Goal: Task Accomplishment & Management: Complete application form

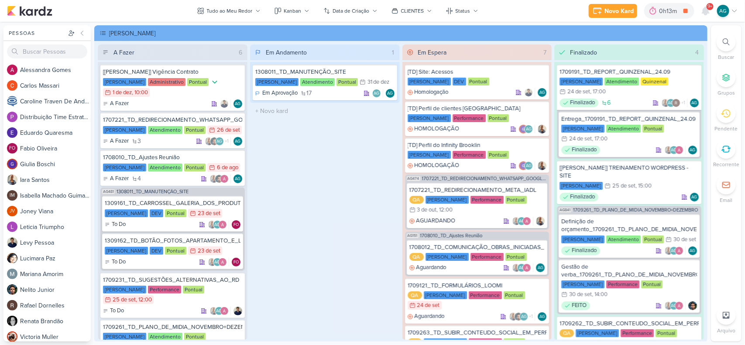
click at [725, 41] on icon at bounding box center [726, 41] width 7 height 7
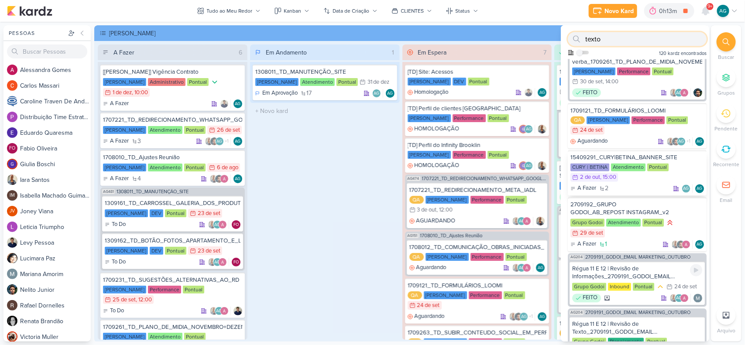
scroll to position [780, 0]
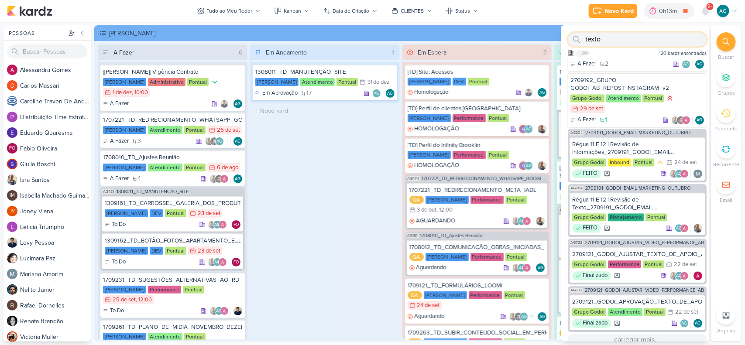
type input "texto"
drag, startPoint x: 654, startPoint y: 328, endPoint x: 655, endPoint y: 310, distance: 18.4
click at [650, 334] on button "carregar mais..." at bounding box center [637, 340] width 139 height 12
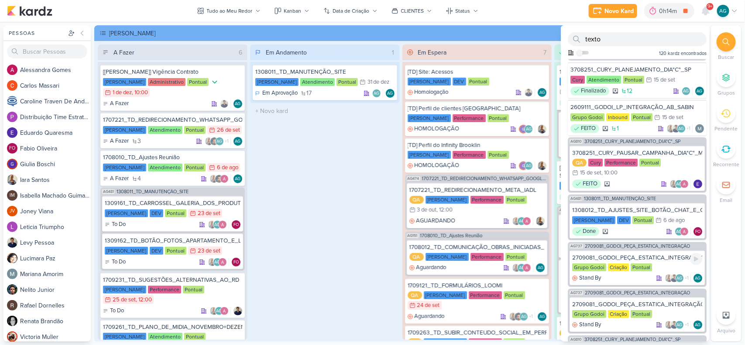
scroll to position [1705, 0]
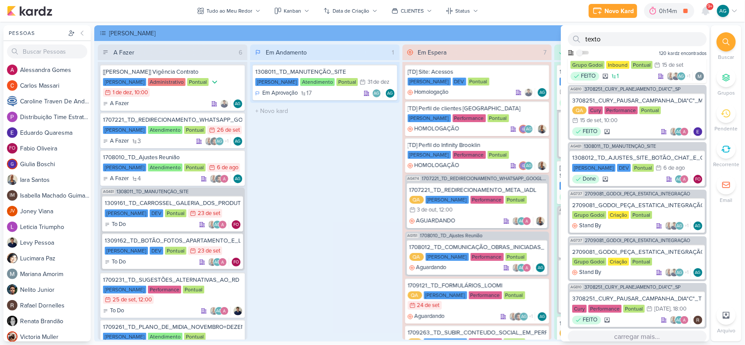
click at [640, 331] on button "carregar mais..." at bounding box center [637, 337] width 139 height 12
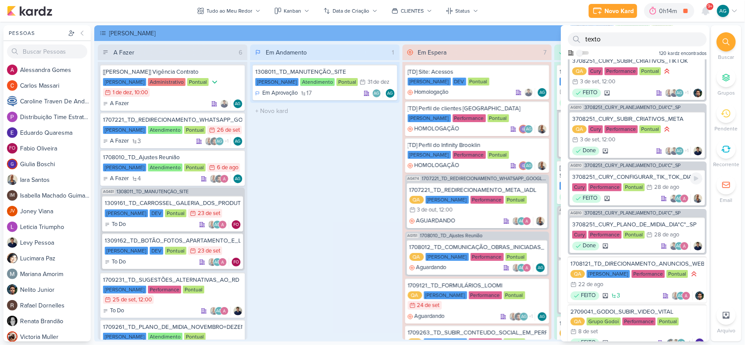
scroll to position [2651, 0]
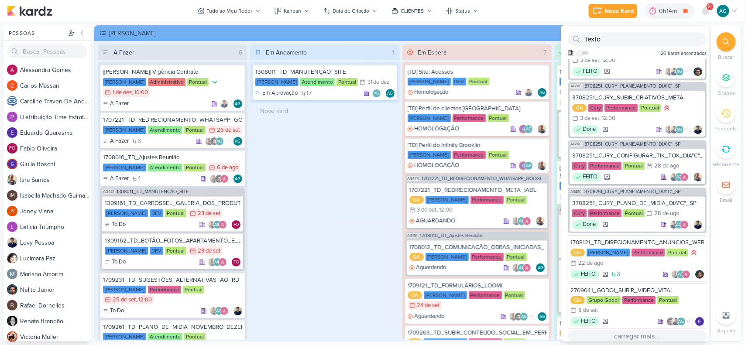
click at [638, 333] on button "carregar mais..." at bounding box center [637, 337] width 139 height 12
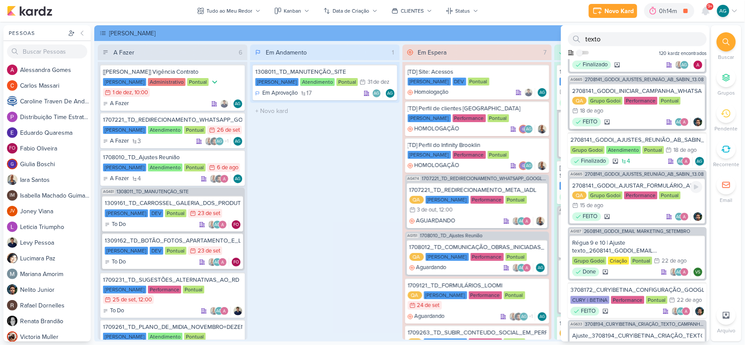
scroll to position [3415, 0]
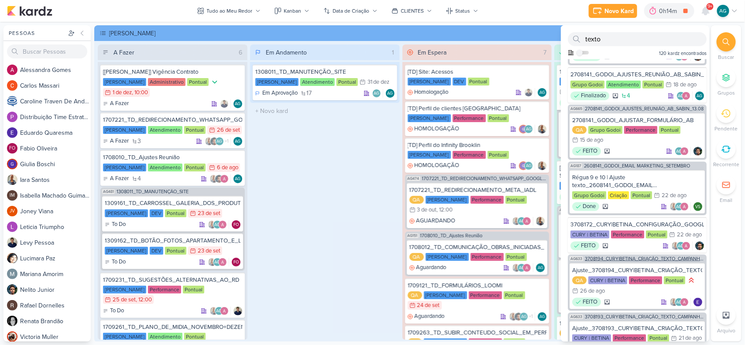
click at [651, 257] on span "3708194_CURY|BETINA_CRIAÇÃO_TEXTO_CAMPANHA_META" at bounding box center [645, 259] width 120 height 5
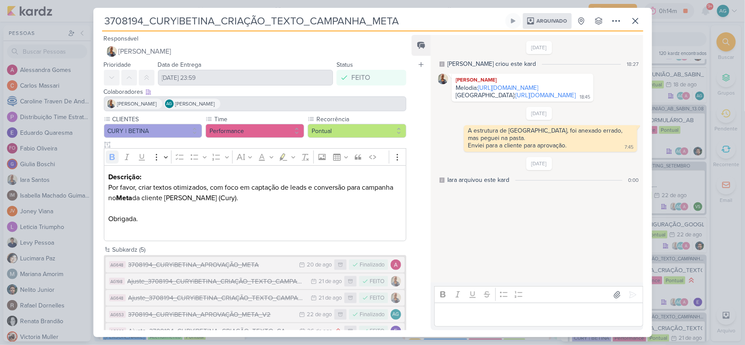
scroll to position [20, 0]
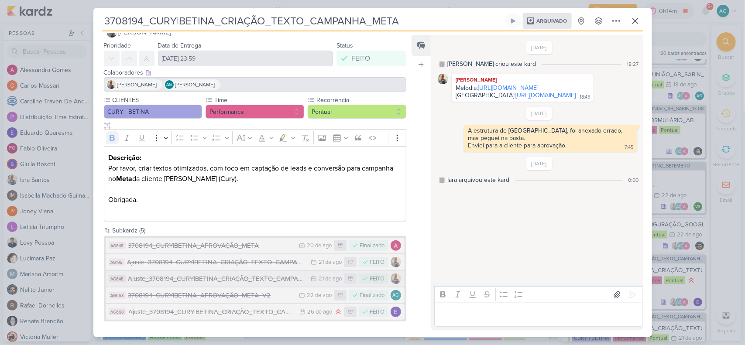
click at [261, 280] on div "Ajuste_3708194_CURY|BETINA_CRIAÇÃO_TEXTO_CAMPANHA_META_V2" at bounding box center [217, 279] width 179 height 10
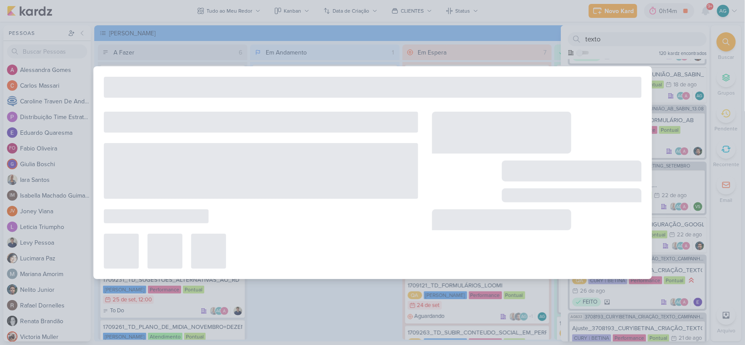
type input "Ajuste_3708194_CURY|BETINA_CRIAÇÃO_TEXTO_CAMPANHA_META_V2"
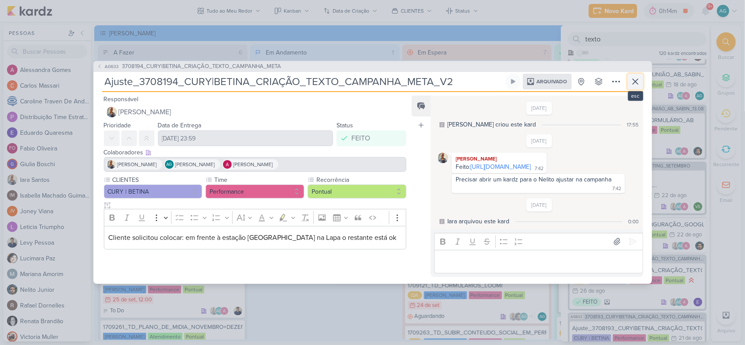
click at [636, 77] on button at bounding box center [636, 82] width 16 height 16
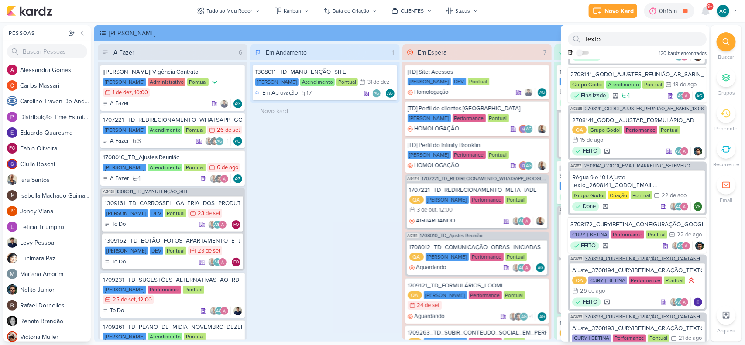
click at [680, 257] on span "3708194_CURY|BETINA_CRIAÇÃO_TEXTO_CAMPANHA_META" at bounding box center [645, 259] width 120 height 5
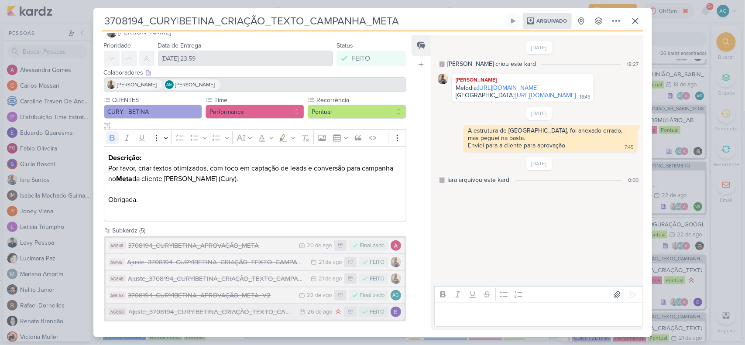
click at [258, 311] on div "Ajuste_3708194_CURY|BETINA_CRIAÇÃO_TEXTO_CAMPANHA_META_V3" at bounding box center [212, 312] width 167 height 10
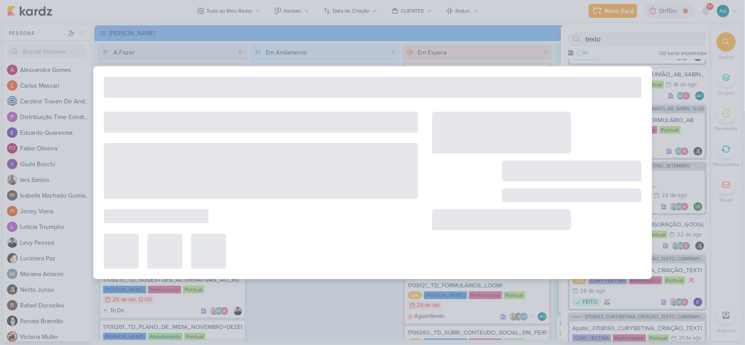
type input "Ajuste_3708194_CURY|BETINA_CRIAÇÃO_TEXTO_CAMPANHA_META_V3"
type input "[DATE] 23:59"
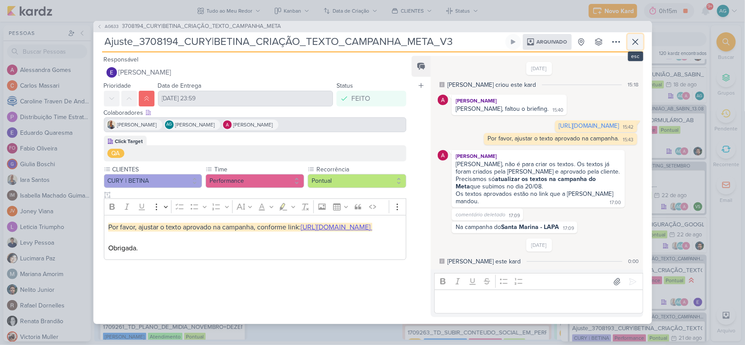
click at [640, 39] on icon at bounding box center [635, 42] width 10 height 10
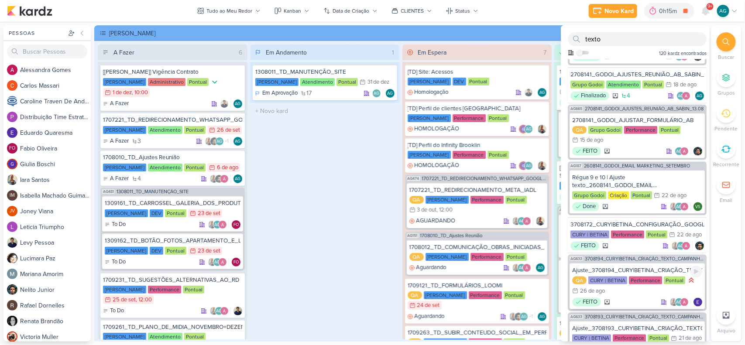
scroll to position [3470, 0]
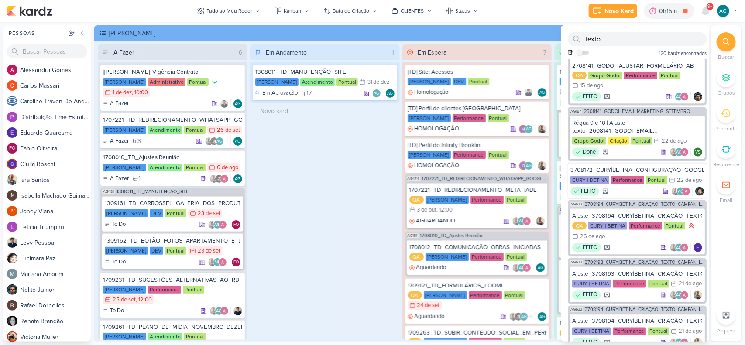
click at [647, 260] on span "3708193_CURY|BETINA_CRIAÇÃO_TEXTO_CAMPANHA_GOOGLE" at bounding box center [645, 262] width 120 height 5
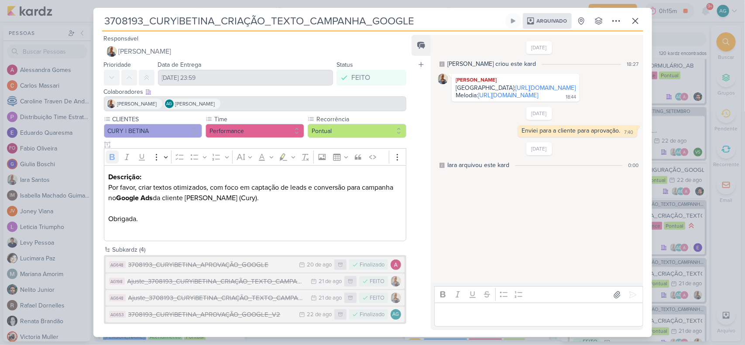
scroll to position [3, 0]
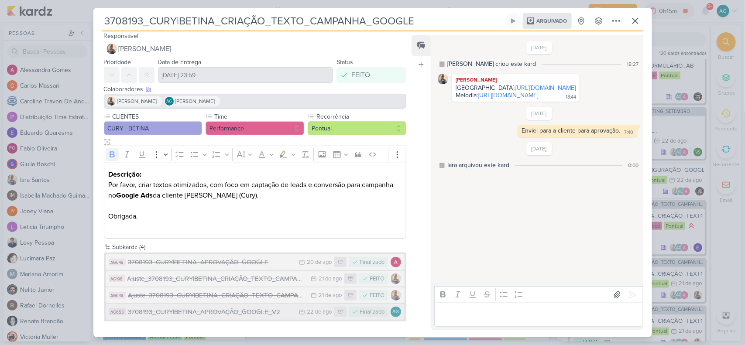
click at [231, 308] on div "3708193_CURY|BETINA_APROVAÇÃO_GOOGLE_V2" at bounding box center [211, 312] width 167 height 10
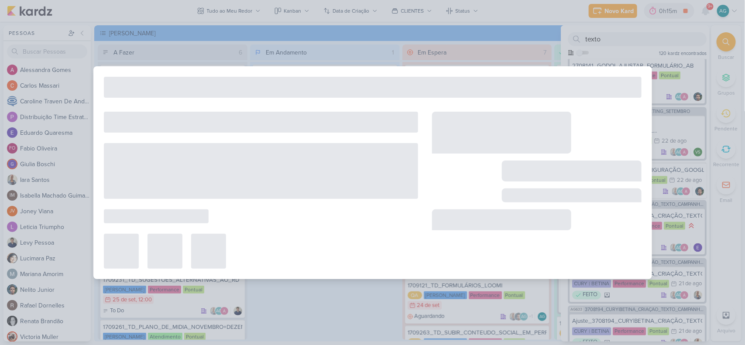
type input "3708193_CURY|BETINA_APROVAÇÃO_GOOGLE_V2"
type input "[DATE] 23:59"
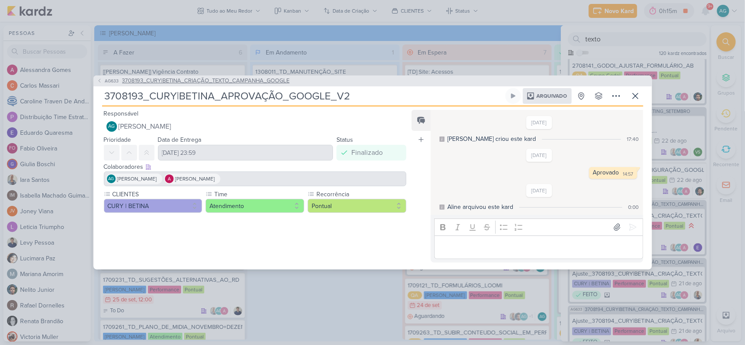
click at [219, 80] on span "3708193_CURY|BETINA_CRIAÇÃO_TEXTO_CAMPANHA_GOOGLE" at bounding box center [206, 81] width 168 height 9
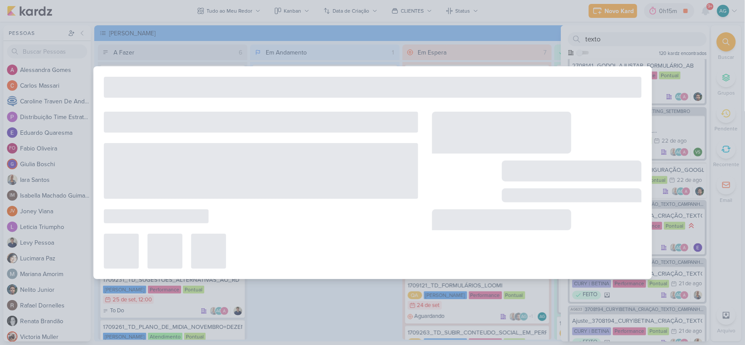
type input "3708193_CURY|BETINA_CRIAÇÃO_TEXTO_CAMPANHA_GOOGLE"
type input "[DATE] 23:59"
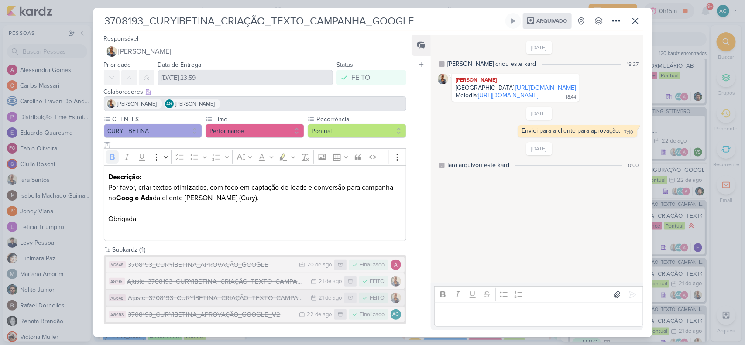
click at [252, 298] on div "Ajuste_3708193_CURY|BETINA_CRIAÇÃO_TEXTO_CAMPANHA_GOOGLE_V2" at bounding box center [217, 298] width 179 height 10
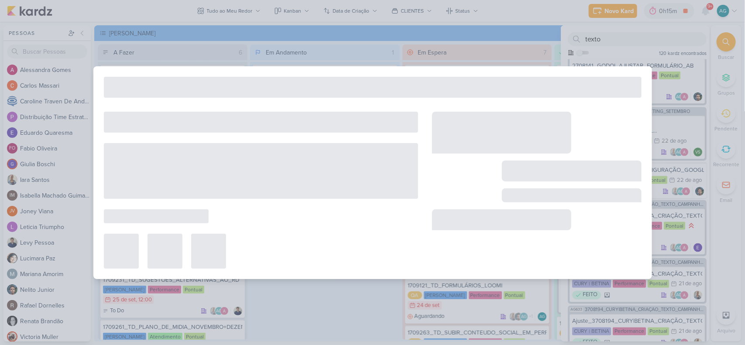
type input "Ajuste_3708193_CURY|BETINA_CRIAÇÃO_TEXTO_CAMPANHA_GOOGLE_V2"
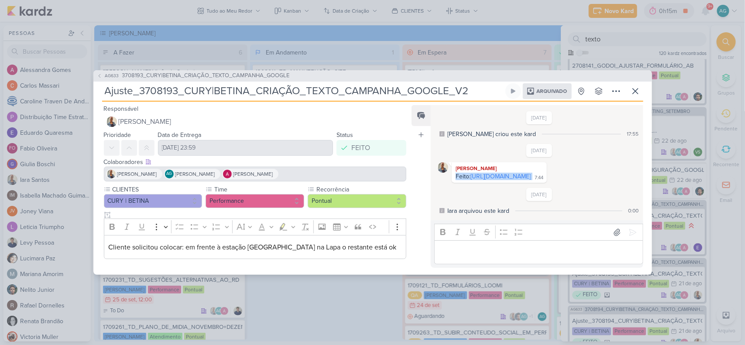
drag, startPoint x: 552, startPoint y: 183, endPoint x: 454, endPoint y: 170, distance: 99.1
click at [454, 173] on div "Feito: [URL][DOMAIN_NAME] 7:44" at bounding box center [500, 177] width 92 height 8
copy div "Feito: [URL][DOMAIN_NAME]"
click at [252, 72] on span "3708193_CURY|BETINA_CRIAÇÃO_TEXTO_CAMPANHA_GOOGLE" at bounding box center [206, 76] width 168 height 9
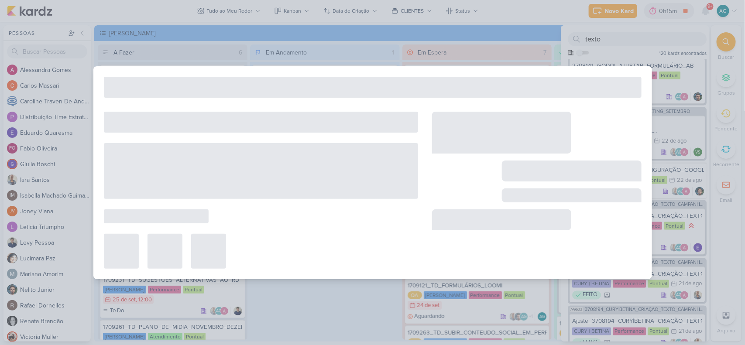
type input "3708193_CURY|BETINA_CRIAÇÃO_TEXTO_CAMPANHA_GOOGLE"
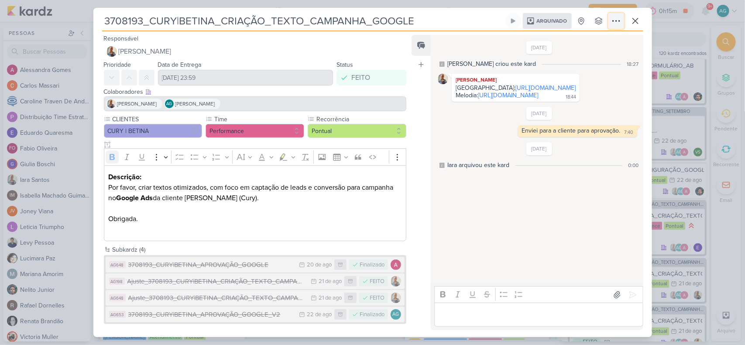
click at [614, 18] on icon at bounding box center [616, 21] width 10 height 10
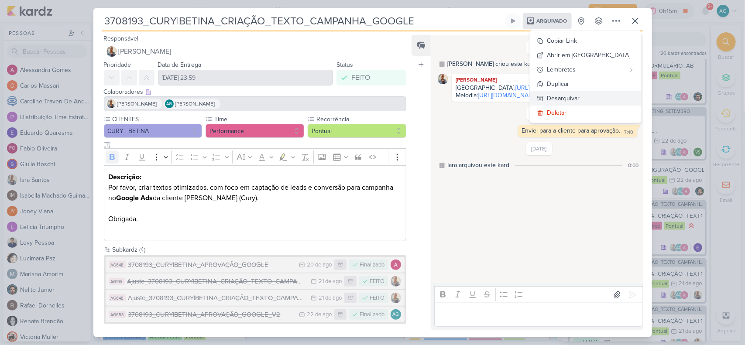
click at [614, 97] on button "Desarquivar" at bounding box center [585, 98] width 111 height 14
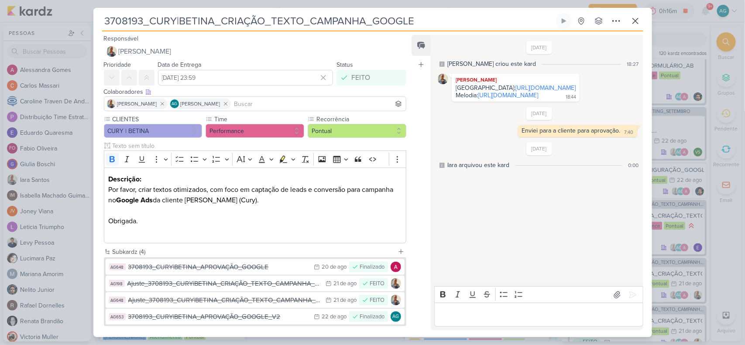
drag, startPoint x: 427, startPoint y: 17, endPoint x: 87, endPoint y: 18, distance: 339.7
click at [87, 18] on div "3708193_CURY|BETINA_CRIAÇÃO_TEXTO_CAMPANHA_GOOGLE" at bounding box center [372, 172] width 745 height 345
click at [252, 320] on div "3708193_CURY|BETINA_APROVAÇÃO_GOOGLE_V2" at bounding box center [219, 317] width 182 height 10
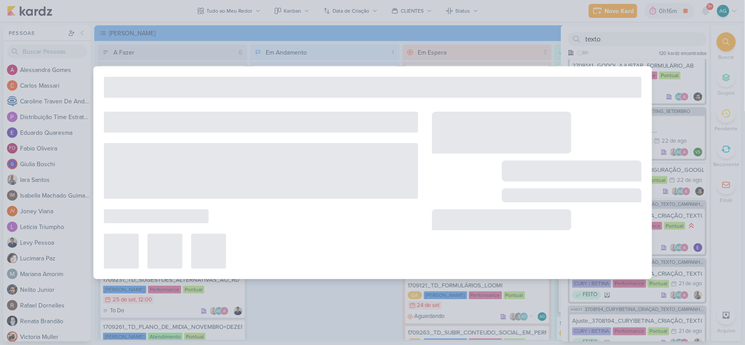
type input "3708193_CURY|BETINA_APROVAÇÃO_GOOGLE_V2"
type input "[DATE] 23:59"
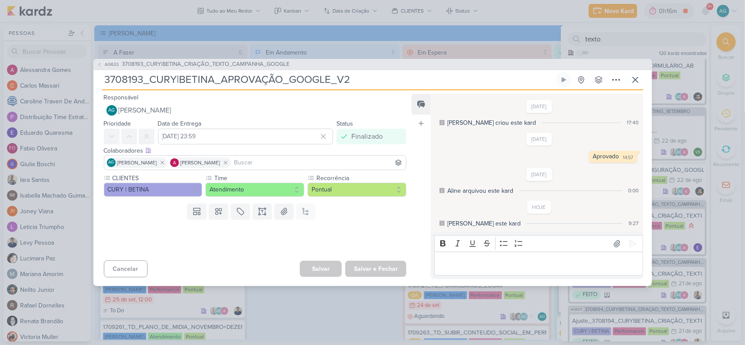
drag, startPoint x: 383, startPoint y: 86, endPoint x: 88, endPoint y: 86, distance: 295.1
click at [88, 86] on div "AG633 3708193_CURY|BETINA_CRIAÇÃO_TEXTO_CAMPANHA_GOOGLE 3708193_CURY|BETINA_APR…" at bounding box center [372, 172] width 745 height 345
click at [267, 64] on span "3708193_CURY|BETINA_CRIAÇÃO_TEXTO_CAMPANHA_GOOGLE" at bounding box center [206, 64] width 168 height 9
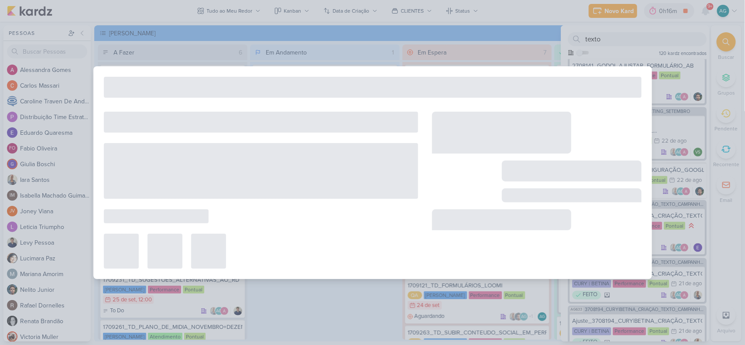
type input "3708193_CURY|BETINA_CRIAÇÃO_TEXTO_CAMPANHA_GOOGLE"
type input "[DATE] 23:59"
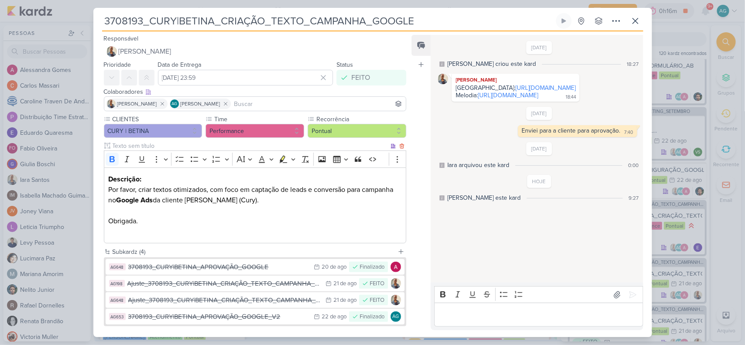
scroll to position [45, 0]
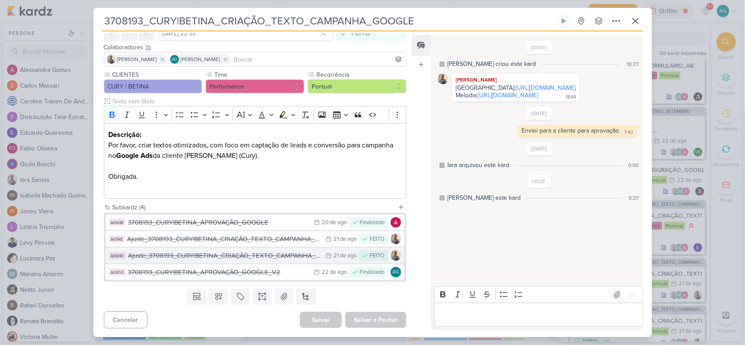
click at [261, 255] on div "Ajuste_3708193_CURY|BETINA_CRIAÇÃO_TEXTO_CAMPANHA_GOOGLE_V2" at bounding box center [224, 256] width 193 height 10
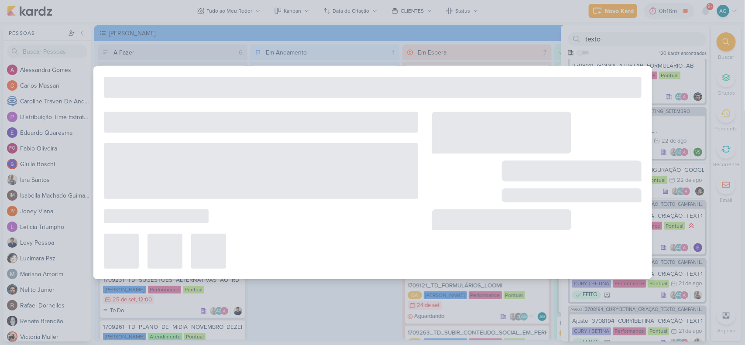
type input "Ajuste_3708193_CURY|BETINA_CRIAÇÃO_TEXTO_CAMPANHA_GOOGLE_V2"
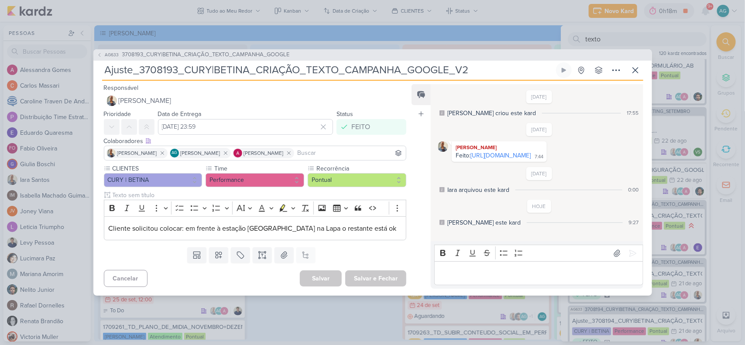
drag, startPoint x: 306, startPoint y: 66, endPoint x: 448, endPoint y: 66, distance: 141.5
click at [448, 66] on input "Ajuste_3708193_CURY|BETINA_CRIAÇÃO_TEXTO_CAMPANHA_GOOGLE_V2" at bounding box center [328, 70] width 452 height 16
drag, startPoint x: 557, startPoint y: 169, endPoint x: 471, endPoint y: 155, distance: 87.1
click at [471, 155] on div "Feito: [URL][DOMAIN_NAME] 7:44" at bounding box center [500, 156] width 92 height 8
copy div "[URL][DOMAIN_NAME]"
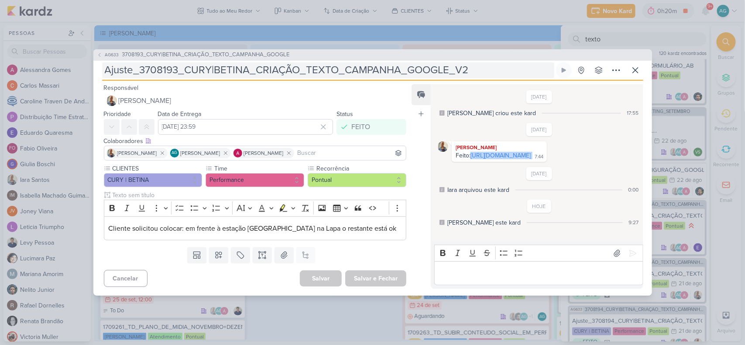
click at [524, 159] on link "[URL][DOMAIN_NAME]" at bounding box center [501, 155] width 60 height 7
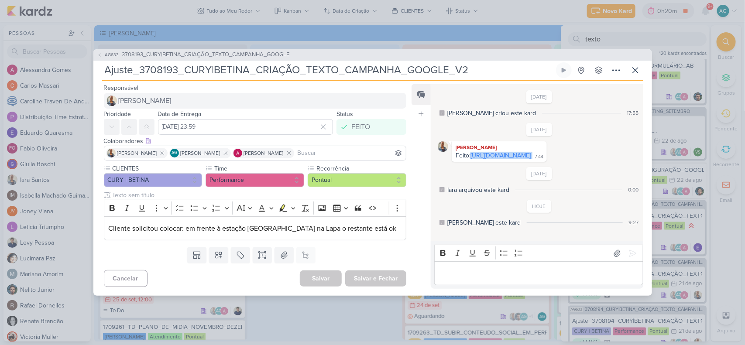
copy div "[URL][DOMAIN_NAME]"
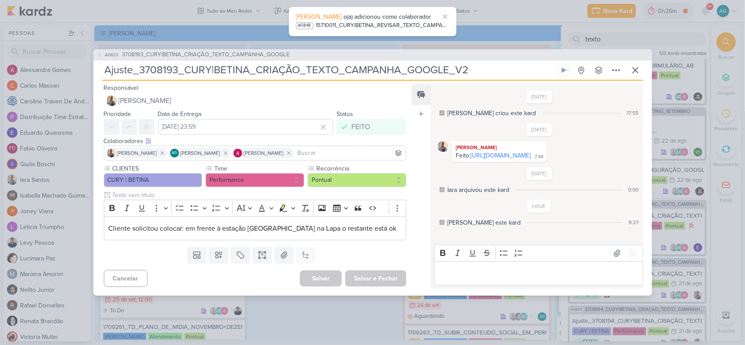
drag, startPoint x: 140, startPoint y: 66, endPoint x: 177, endPoint y: 67, distance: 37.5
click at [177, 67] on input "Ajuste_3708193_CURY|BETINA_CRIAÇÃO_TEXTO_CAMPANHA_GOOGLE_V2" at bounding box center [328, 70] width 452 height 16
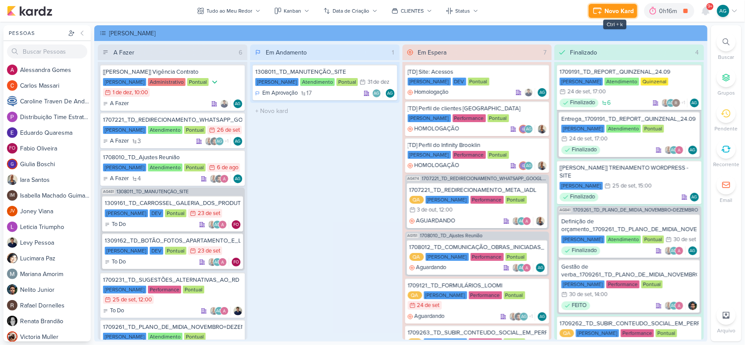
click at [604, 12] on button "Novo Kard" at bounding box center [613, 11] width 48 height 14
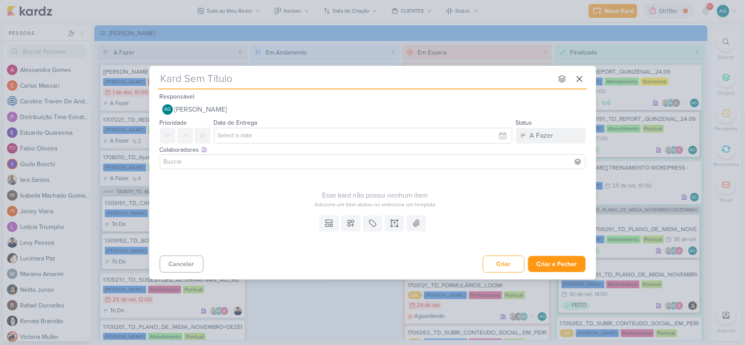
paste input "15710011_CURY|BETINA_REVISAR_TEXTO_CAMPANHA_GOOGLE_LAPA"
type input "15710011_CURY|BETINA_REVISAR_TEXTO_CAMPANHA_GOOGLE_LAPA"
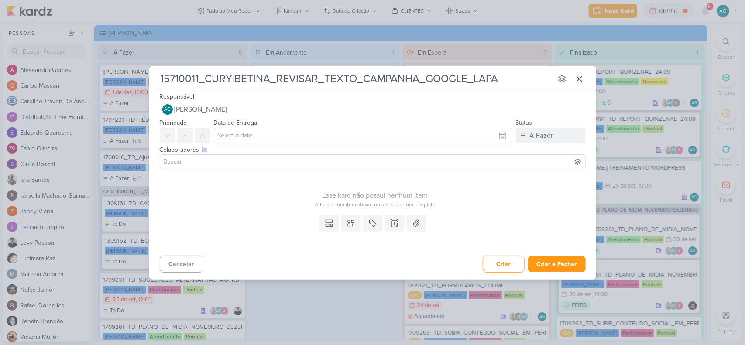
type input "15710011_CURY|BETINA_REVISAR_TEXTO_CAMPANHA_GOOGLE_LAPA"
click at [395, 223] on icon at bounding box center [394, 223] width 9 height 9
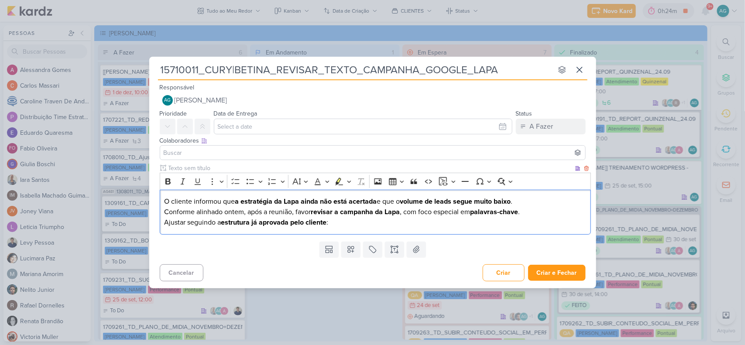
click at [179, 223] on p "Ajustar seguindo a estrutura já aprovada pelo cliente :" at bounding box center [375, 222] width 422 height 10
drag, startPoint x: 253, startPoint y: 223, endPoint x: 369, endPoint y: 227, distance: 116.2
click at [369, 227] on p "Revisar seguindo a estrutura já aprovada pelo cliente :" at bounding box center [375, 222] width 422 height 10
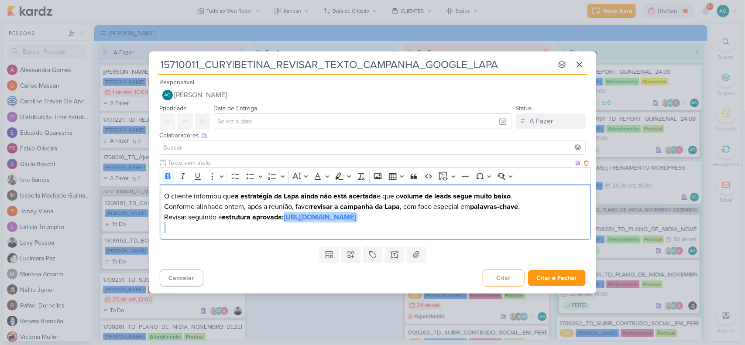
drag, startPoint x: 348, startPoint y: 227, endPoint x: 287, endPoint y: 213, distance: 62.1
click at [287, 213] on div "O cliente informou que a estratégia da Lapa ainda não está acertada e que o vol…" at bounding box center [375, 212] width 431 height 55
click at [168, 173] on icon "Editor toolbar" at bounding box center [167, 176] width 5 height 6
click at [359, 231] on p "Editor editing area: main" at bounding box center [375, 228] width 422 height 10
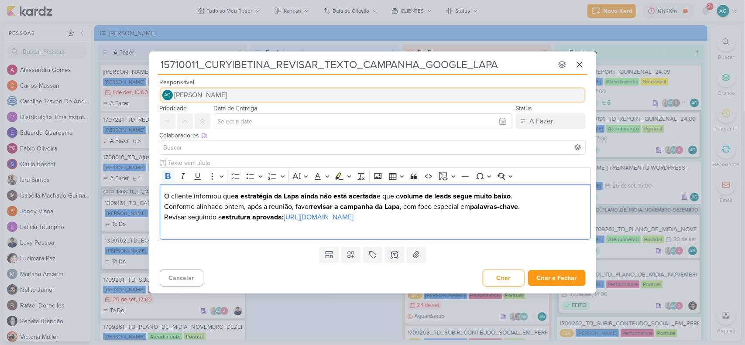
click at [227, 90] on span "[PERSON_NAME]" at bounding box center [201, 95] width 53 height 10
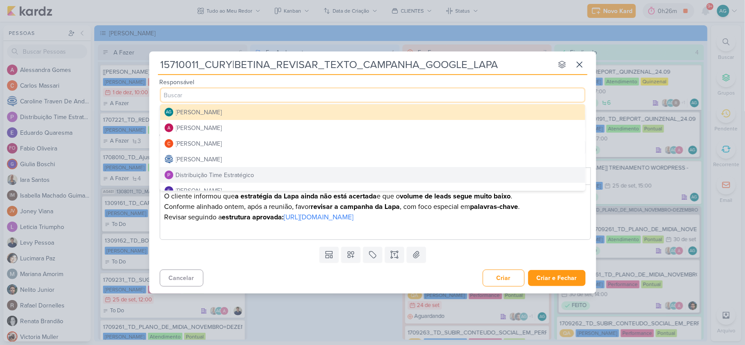
click at [230, 171] on div "Distribuição Time Estratégico" at bounding box center [215, 175] width 79 height 9
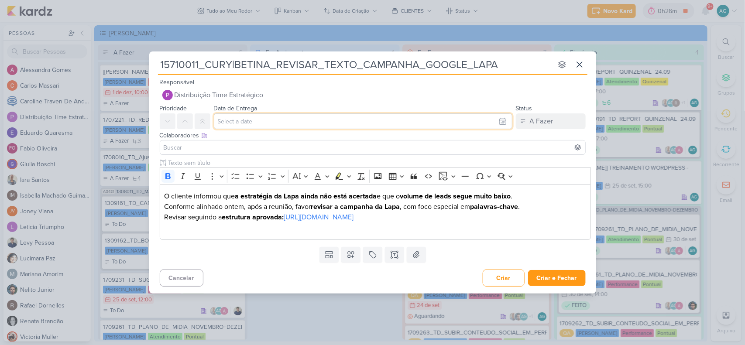
click at [247, 114] on input "text" at bounding box center [363, 122] width 299 height 16
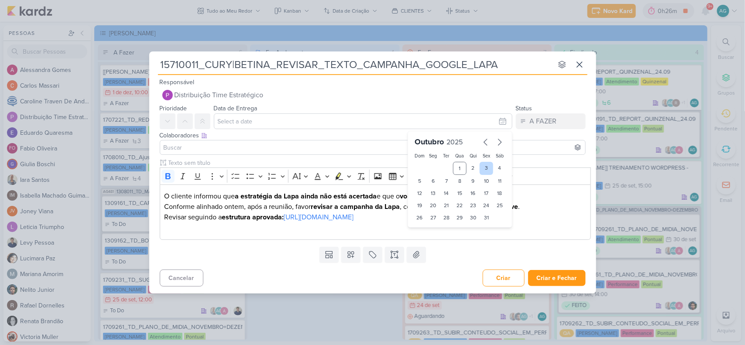
click at [488, 162] on div "3" at bounding box center [487, 168] width 14 height 13
type input "3 de outubro de 2025 às 23:59"
click at [433, 227] on select "00 01 02 03 04 05 06 07 08 09 10 11 12 13 14 15 16 17 18 19 20 21 22 23" at bounding box center [433, 232] width 12 height 10
select select "18"
click at [427, 227] on select "00 01 02 03 04 05 06 07 08 09 10 11 12 13 14 15 16 17 18 19 20 21 22 23" at bounding box center [433, 232] width 12 height 10
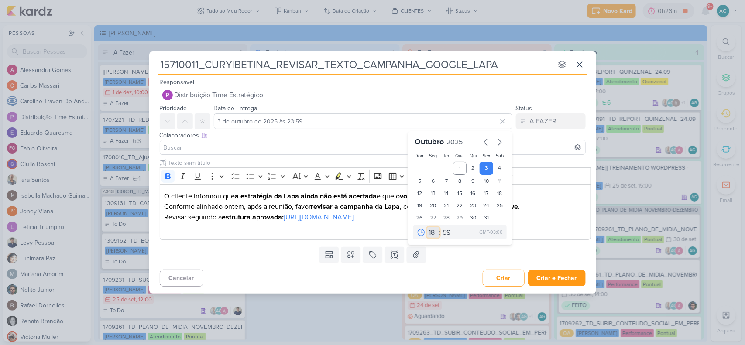
type input "3 de outubro de 2025 às 18:59"
click at [449, 227] on select "00 05 10 15 20 25 30 35 40 45 50 55 59" at bounding box center [447, 232] width 12 height 10
select select "0"
click at [441, 227] on select "00 05 10 15 20 25 30 35 40 45 50 55 59" at bounding box center [447, 232] width 12 height 10
type input "3 de outubro de 2025 às 18:00"
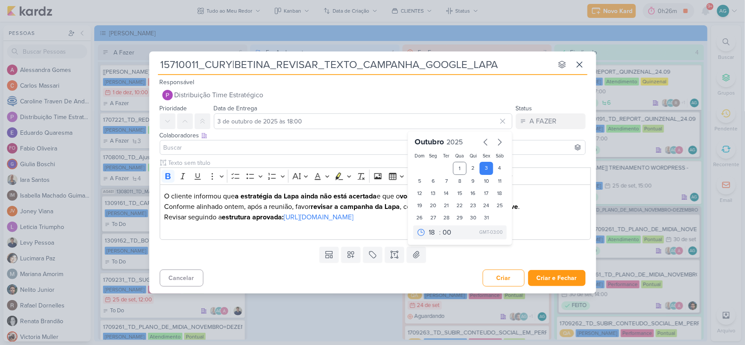
click at [234, 146] on input at bounding box center [373, 147] width 422 height 10
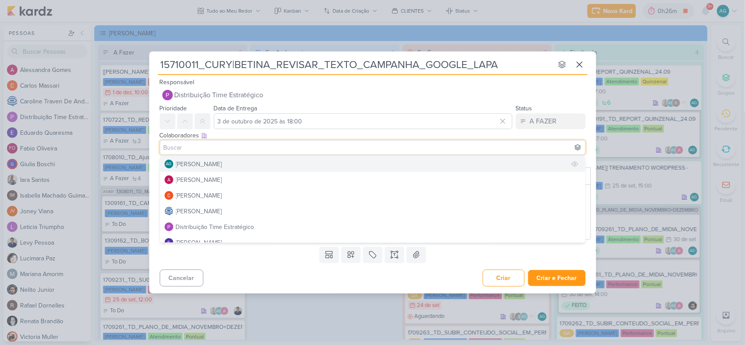
click at [222, 160] on div "[PERSON_NAME]" at bounding box center [199, 164] width 46 height 9
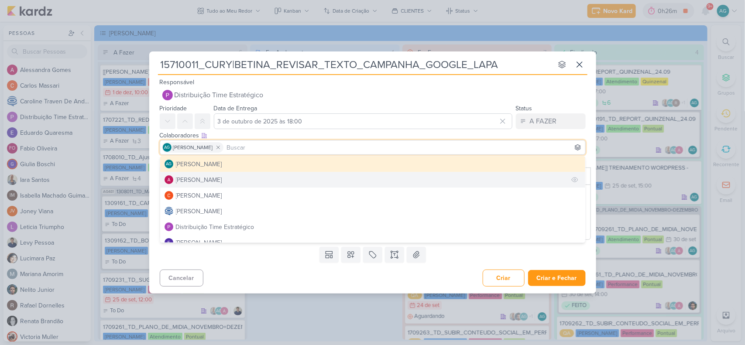
click at [227, 174] on button "[PERSON_NAME]" at bounding box center [372, 180] width 425 height 16
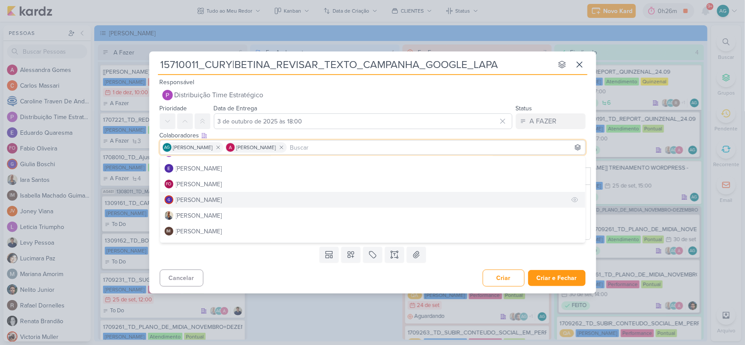
scroll to position [109, 0]
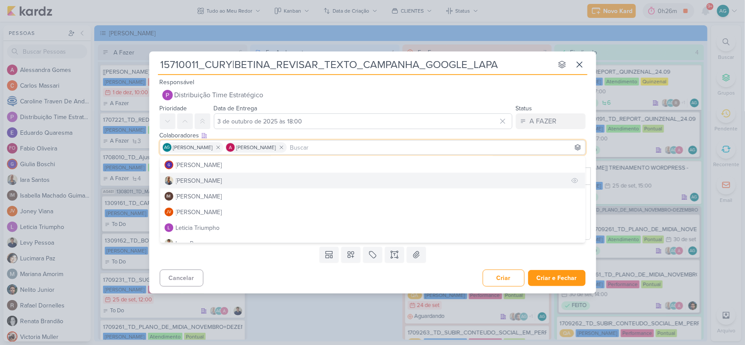
click at [216, 177] on button "[PERSON_NAME]" at bounding box center [372, 181] width 425 height 16
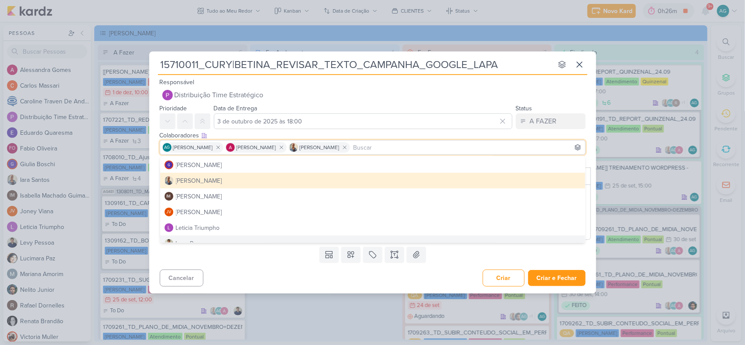
click at [263, 274] on div "Cancelar Criar Criar e Fechar Ctrl + Enter" at bounding box center [372, 277] width 447 height 22
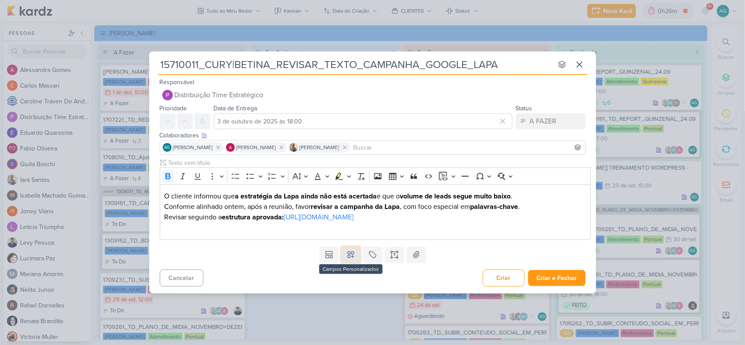
click at [352, 263] on button at bounding box center [350, 255] width 19 height 16
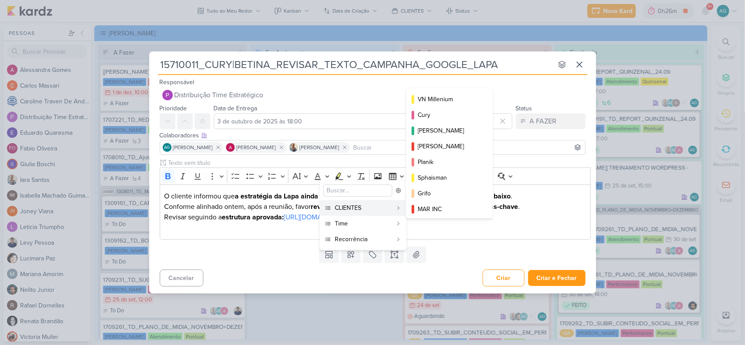
scroll to position [142, 0]
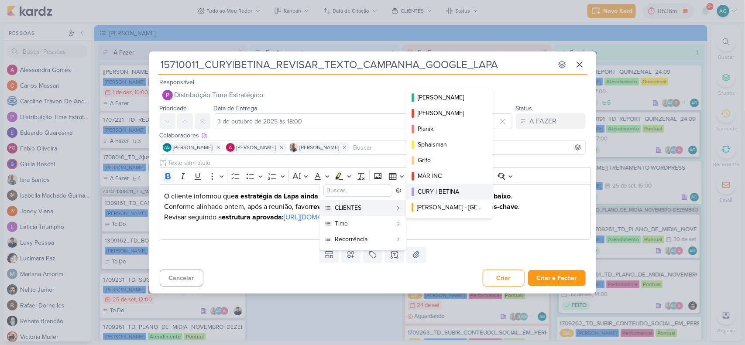
click at [463, 193] on div "CURY | BETINA" at bounding box center [450, 191] width 65 height 9
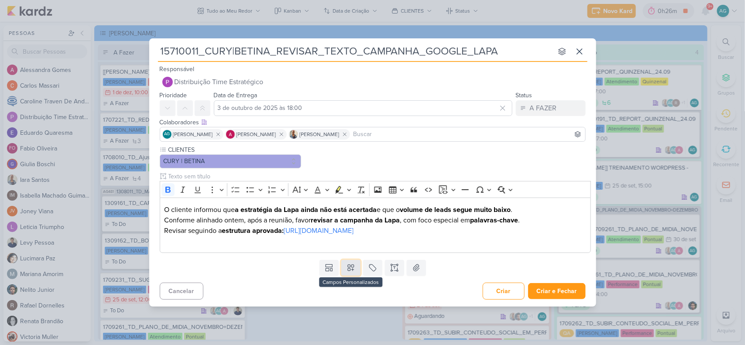
click at [356, 267] on button at bounding box center [350, 268] width 19 height 16
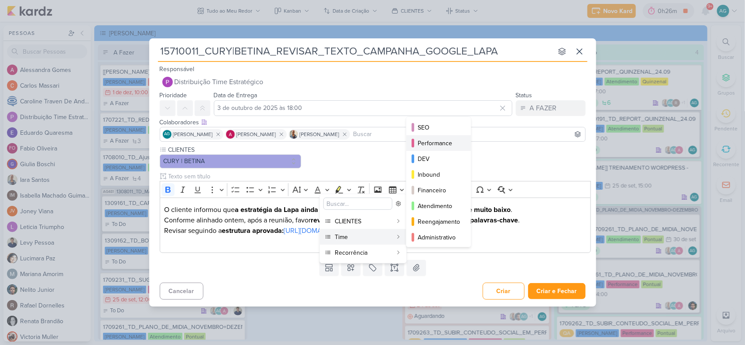
click at [446, 143] on div "Performance" at bounding box center [439, 143] width 43 height 9
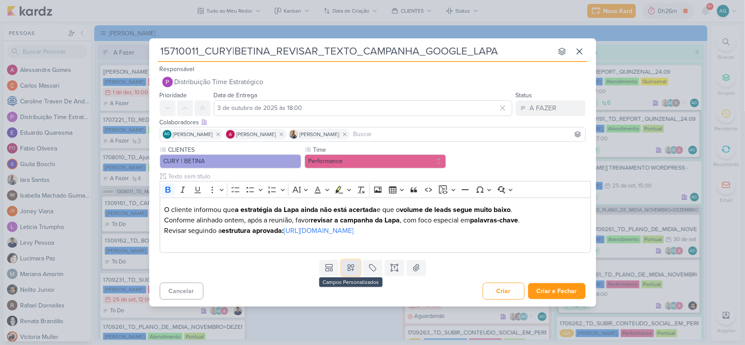
click at [356, 274] on button at bounding box center [350, 268] width 19 height 16
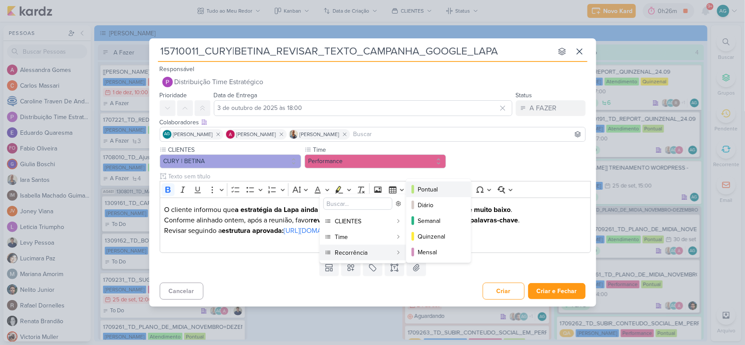
click at [449, 191] on div "Pontual" at bounding box center [439, 189] width 43 height 9
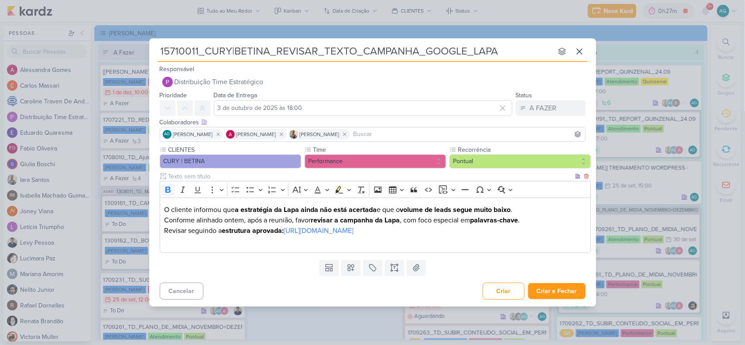
click at [200, 226] on p "Revisar seguindo a estrutura aprovada: https://docs.google.com/spreadsheets/d/1…" at bounding box center [375, 231] width 422 height 10
click at [225, 227] on strong "estrutura aprovada:" at bounding box center [223, 231] width 62 height 9
click at [167, 230] on p "Revisar a estrutura: https://docs.google.com/spreadsheets/d/1-Aw8HYeZM4lJB-6HLg…" at bounding box center [375, 231] width 422 height 10
click at [164, 228] on div "O cliente informou que a estratégia da Lapa ainda não está acertada e que o vol…" at bounding box center [375, 225] width 431 height 55
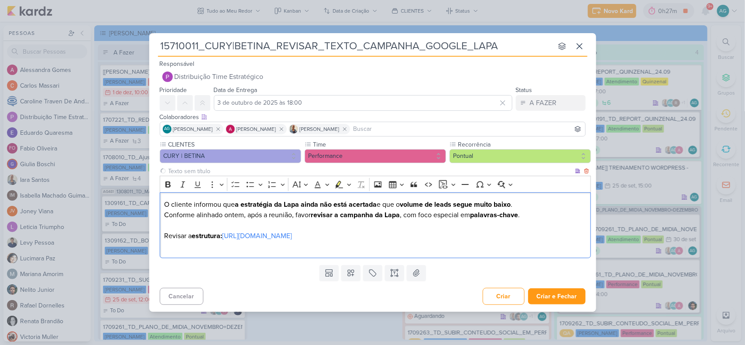
click at [172, 227] on p "Revisar a estrutura: https://docs.google.com/spreadsheets/d/1-Aw8HYeZM4lJB-6HLg…" at bounding box center [375, 230] width 422 height 21
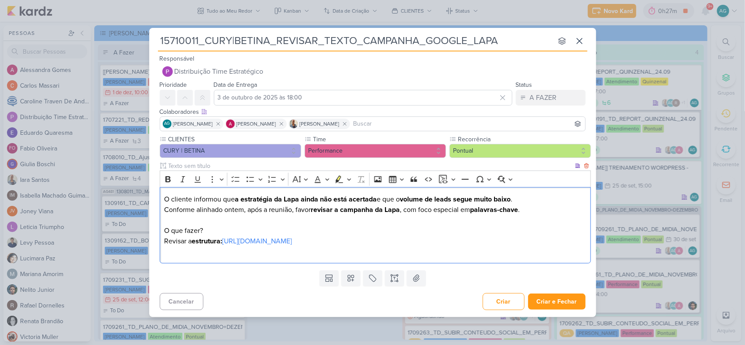
click at [166, 201] on p "O cliente informou que a estratégia da Lapa ainda não está acertada e que o vol…" at bounding box center [375, 204] width 422 height 21
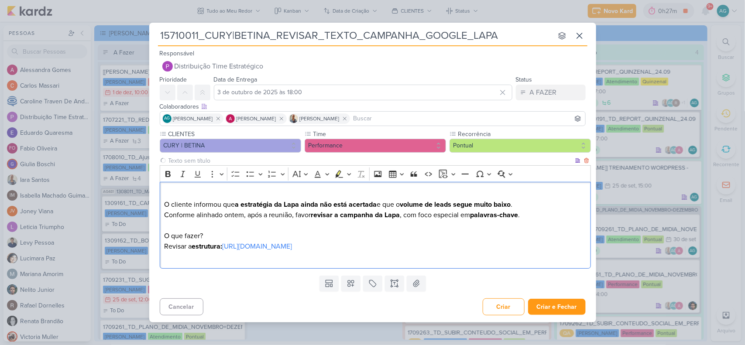
click at [178, 193] on p "O cliente informou que a estratégia da Lapa ainda não está acertada e que o vol…" at bounding box center [375, 204] width 422 height 31
drag, startPoint x: 214, startPoint y: 190, endPoint x: 148, endPoint y: 186, distance: 66.0
click at [148, 186] on div "15710011_CURY|BETINA_REVISAR_TEXTO_CAMPANHA_GOOGLE_LAPA nenhum grupo disponível…" at bounding box center [372, 172] width 745 height 345
click at [169, 173] on icon "Editor toolbar" at bounding box center [167, 174] width 5 height 6
drag, startPoint x: 210, startPoint y: 235, endPoint x: 160, endPoint y: 236, distance: 49.3
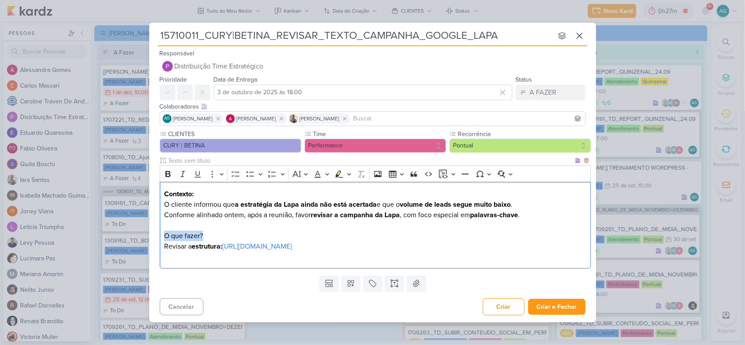
click at [160, 236] on div "Contexto: O cliente informou que a estratégia da Lapa ainda não está acertada e…" at bounding box center [375, 225] width 431 height 87
click at [168, 173] on icon "Editor toolbar" at bounding box center [168, 174] width 9 height 9
click at [183, 259] on p "Editor editing area: main" at bounding box center [375, 257] width 422 height 10
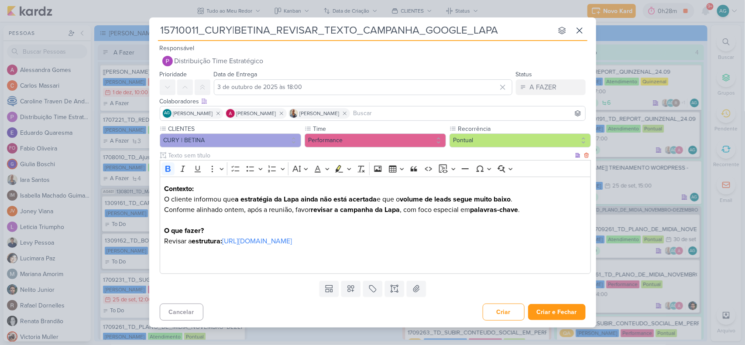
click at [176, 261] on p "⁠⁠⁠⁠⁠⁠⁠" at bounding box center [375, 257] width 422 height 21
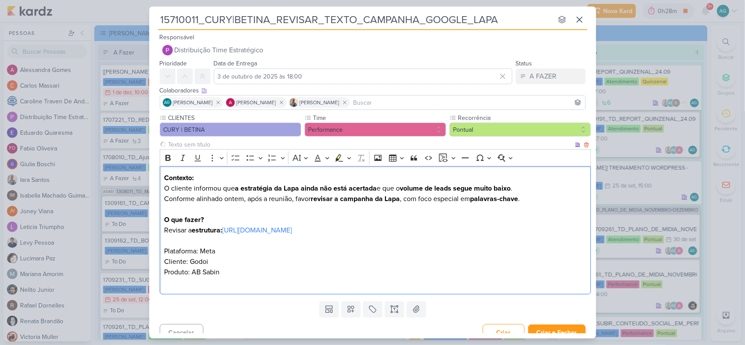
click at [213, 252] on p "Plataforma: Meta" at bounding box center [375, 246] width 422 height 21
click at [200, 263] on p "Cliente: Godoi" at bounding box center [375, 262] width 422 height 10
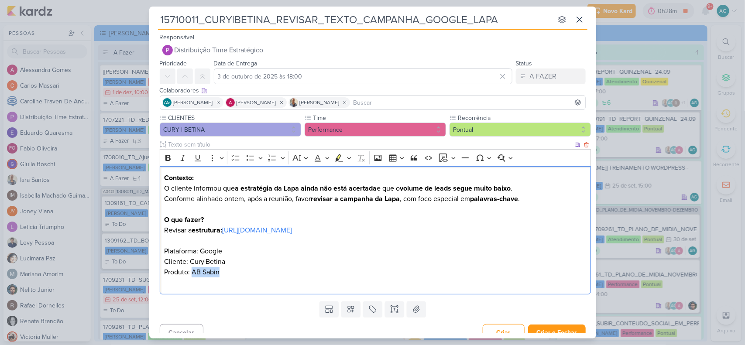
drag, startPoint x: 193, startPoint y: 276, endPoint x: 230, endPoint y: 275, distance: 36.2
click at [230, 275] on p "Produto: AB Sabin" at bounding box center [375, 277] width 422 height 21
drag, startPoint x: 199, startPoint y: 251, endPoint x: 157, endPoint y: 251, distance: 41.9
click at [157, 251] on div "CLIENTES CURY | BETINA Time" at bounding box center [372, 206] width 447 height 185
drag, startPoint x: 168, startPoint y: 156, endPoint x: 169, endPoint y: 186, distance: 30.1
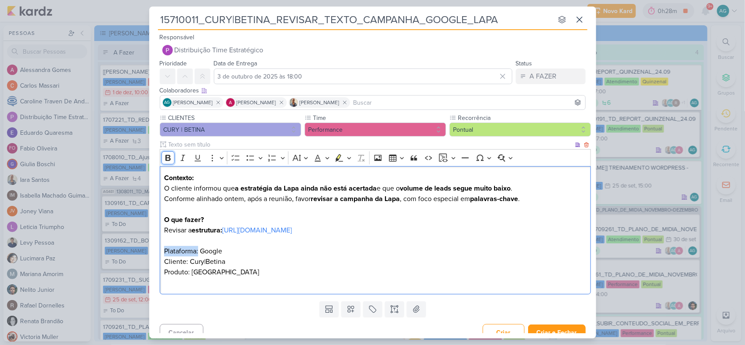
click at [169, 156] on icon "Editor toolbar" at bounding box center [168, 158] width 9 height 9
drag, startPoint x: 188, startPoint y: 262, endPoint x: 135, endPoint y: 258, distance: 52.5
click at [135, 258] on div "15710011_CURY|BETINA_REVISAR_TEXTO_CAMPANHA_GOOGLE_LAPA nenhum grupo disponível…" at bounding box center [372, 172] width 745 height 345
click at [167, 158] on icon "Editor toolbar" at bounding box center [167, 158] width 5 height 6
drag, startPoint x: 189, startPoint y: 274, endPoint x: 154, endPoint y: 274, distance: 35.4
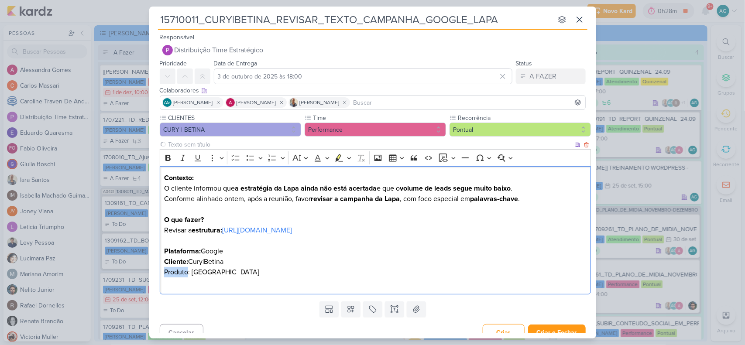
click at [154, 274] on div "CLIENTES CURY | BETINA Time" at bounding box center [372, 206] width 447 height 185
click at [167, 157] on icon "Editor toolbar" at bounding box center [168, 158] width 9 height 9
click at [202, 230] on strong "estrutura:" at bounding box center [207, 230] width 31 height 9
click at [285, 252] on p "Plataforma: Google" at bounding box center [375, 246] width 422 height 21
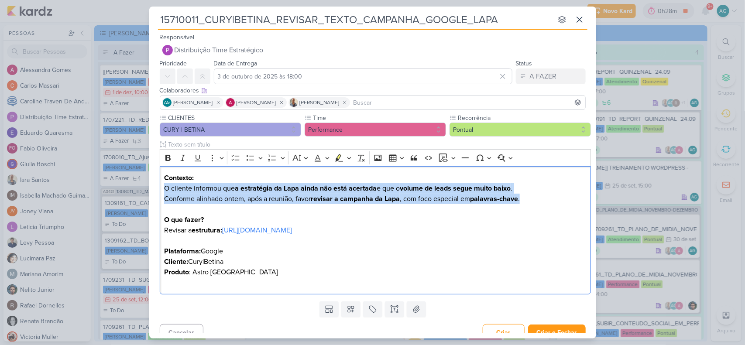
drag, startPoint x: 526, startPoint y: 199, endPoint x: 131, endPoint y: 192, distance: 395.2
click at [131, 192] on div "15710011_CURY|BETINA_REVISAR_TEXTO_CAMPANHA_GOOGLE_LAPA nenhum grupo disponível…" at bounding box center [372, 172] width 745 height 345
click at [171, 156] on icon "Editor toolbar" at bounding box center [168, 158] width 9 height 9
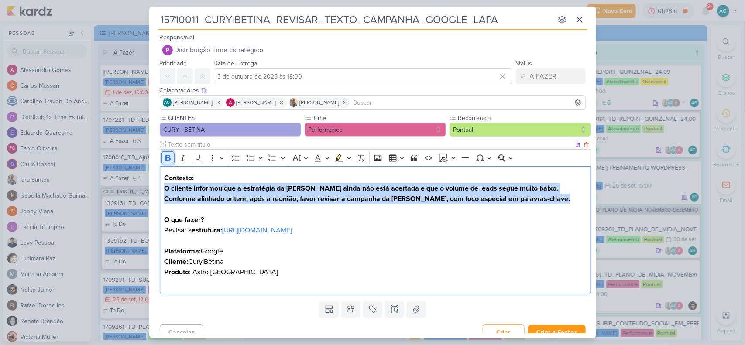
click at [171, 156] on icon "Editor toolbar" at bounding box center [168, 158] width 9 height 9
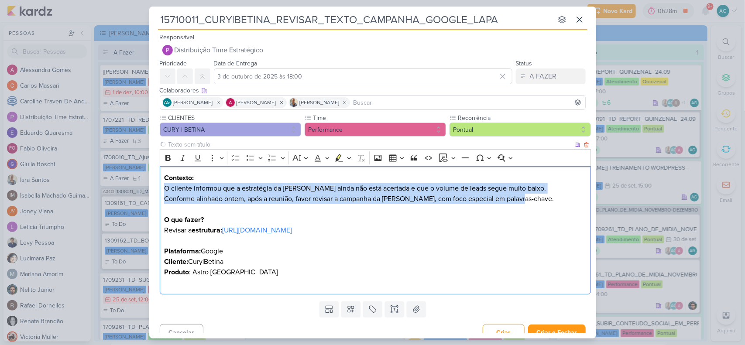
click at [311, 211] on p "O que fazer? Revisar a estrutura: https://docs.google.com/spreadsheets/d/1-Aw8H…" at bounding box center [375, 219] width 422 height 31
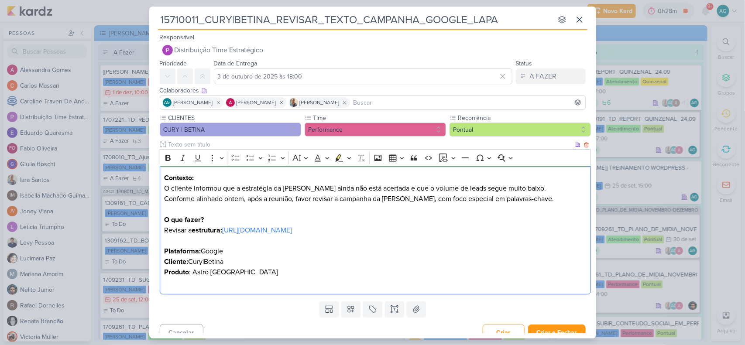
click at [216, 228] on strong "estrutura:" at bounding box center [207, 230] width 31 height 9
click at [169, 156] on icon "Editor toolbar" at bounding box center [167, 158] width 5 height 6
click at [285, 250] on p "Plataforma: Google" at bounding box center [375, 246] width 422 height 21
click at [292, 230] on link "[URL][DOMAIN_NAME]" at bounding box center [257, 230] width 70 height 9
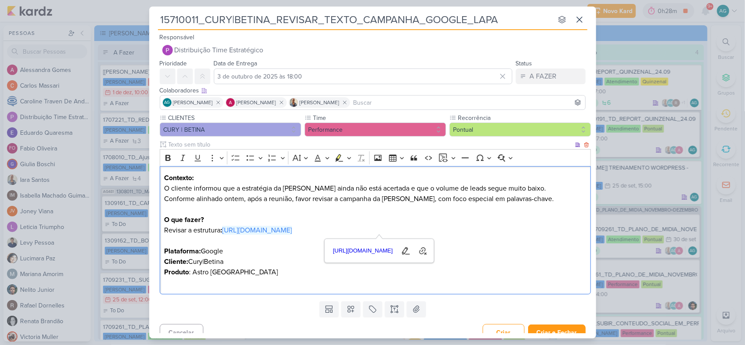
click at [308, 287] on p "Produto : Astro Santa Marina" at bounding box center [375, 277] width 422 height 21
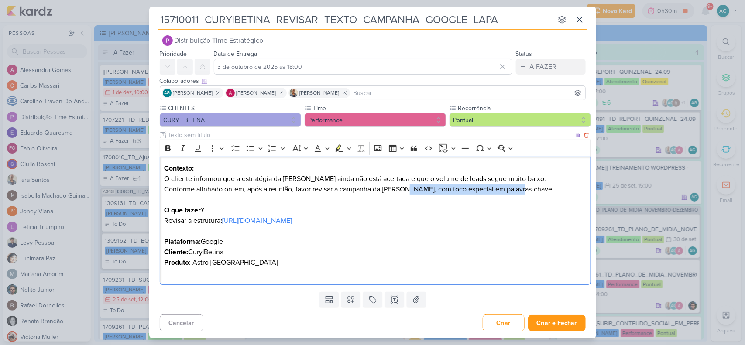
drag, startPoint x: 404, startPoint y: 189, endPoint x: 549, endPoint y: 188, distance: 144.5
click at [549, 188] on p "Contexto: O cliente informou que a estratégia da Lapa ainda não está acertada e…" at bounding box center [375, 178] width 422 height 31
click at [541, 206] on p "O que fazer? Revisar a estrutura : https://docs.google.com/spreadsheets/d/1-Aw8…" at bounding box center [375, 210] width 422 height 31
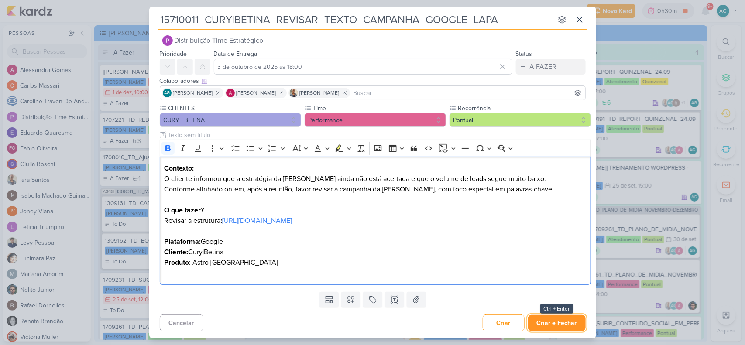
click at [564, 324] on button "Criar e Fechar" at bounding box center [557, 323] width 58 height 16
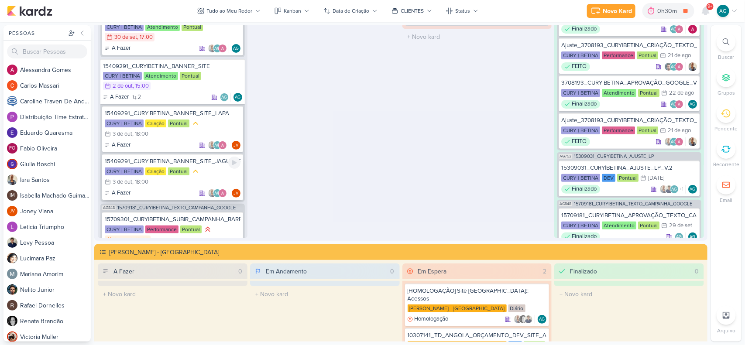
scroll to position [178, 0]
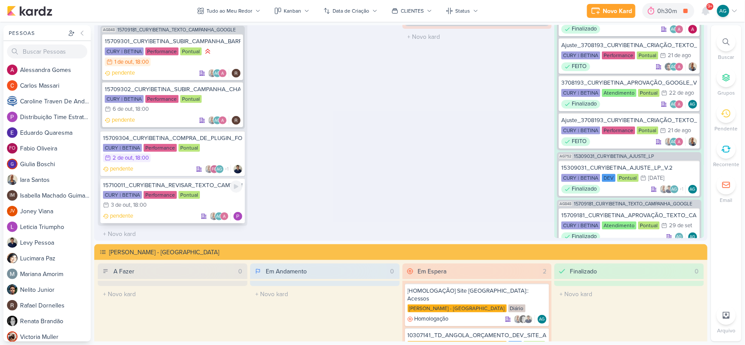
click at [197, 182] on div "15710011_CURY|BETINA_REVISAR_TEXTO_CAMPANHA_GOOGLE_LAPA" at bounding box center [172, 186] width 139 height 8
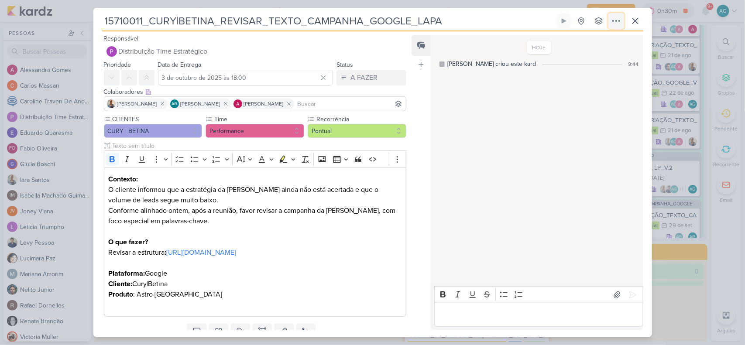
click at [616, 17] on icon at bounding box center [616, 21] width 10 height 10
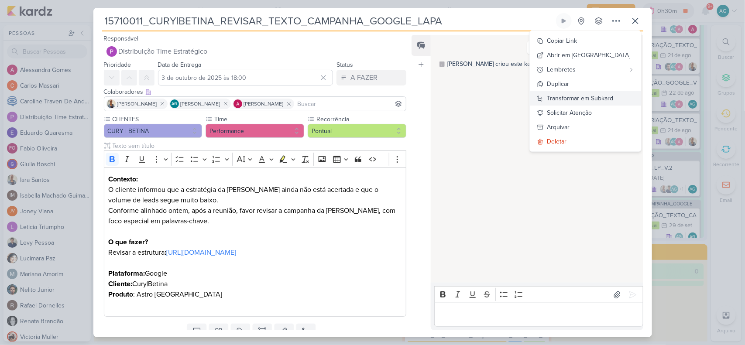
click at [606, 99] on div "Transformar em Subkard" at bounding box center [580, 98] width 66 height 9
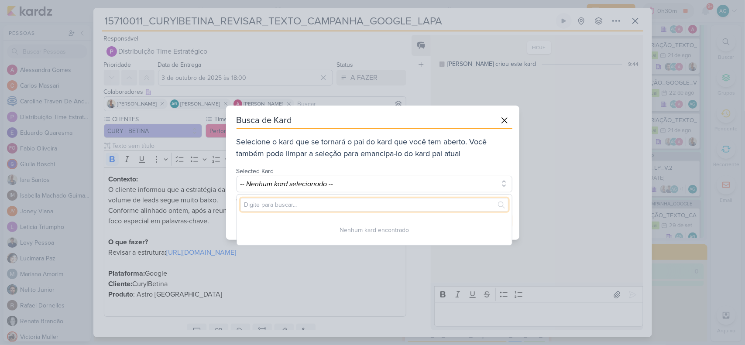
click at [352, 202] on input "text" at bounding box center [375, 205] width 268 height 14
paste input "3708193"
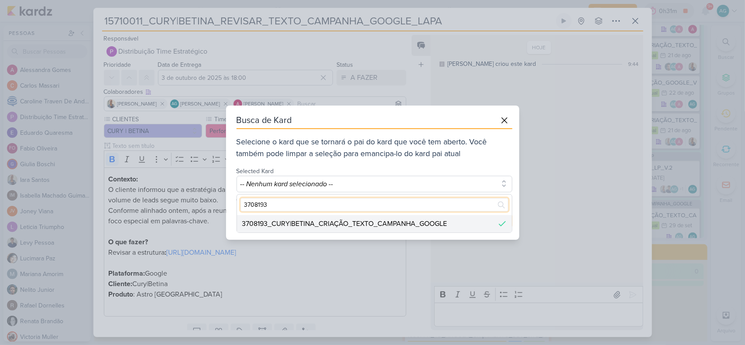
type input "3708193"
click at [378, 221] on div "3708193_CURY|BETINA_CRIAÇÃO_TEXTO_CAMPANHA_GOOGLE" at bounding box center [344, 224] width 205 height 10
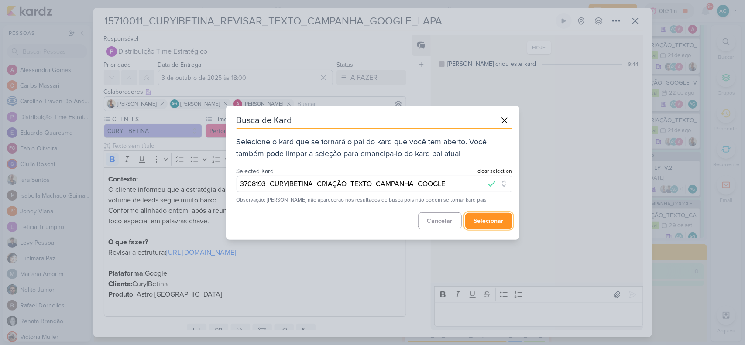
click at [494, 224] on button "selecionar" at bounding box center [488, 221] width 47 height 16
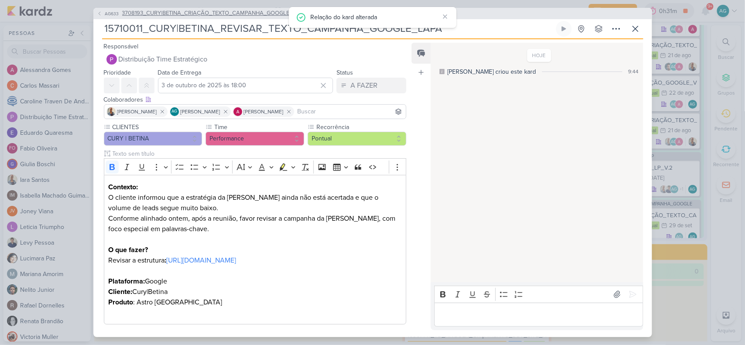
click at [251, 11] on span "3708193_CURY|BETINA_CRIAÇÃO_TEXTO_CAMPANHA_GOOGLE" at bounding box center [206, 13] width 168 height 9
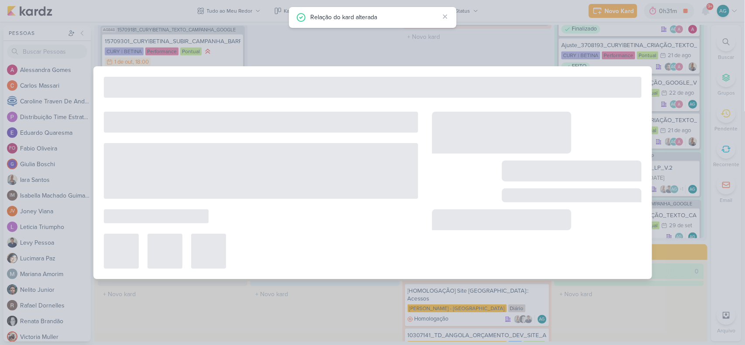
type input "3708193_CURY|BETINA_CRIAÇÃO_TEXTO_CAMPANHA_GOOGLE"
type input "[DATE] 23:59"
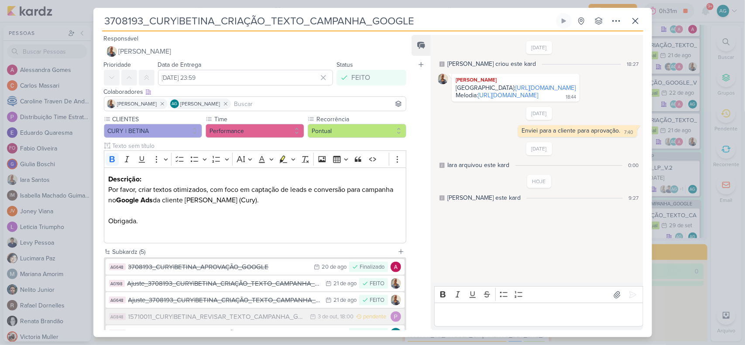
scroll to position [62, 0]
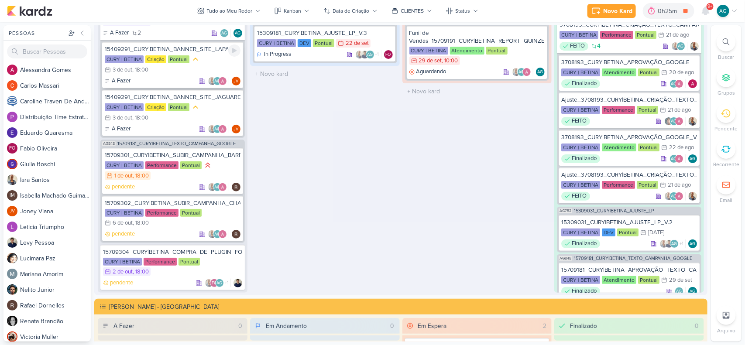
scroll to position [131, 0]
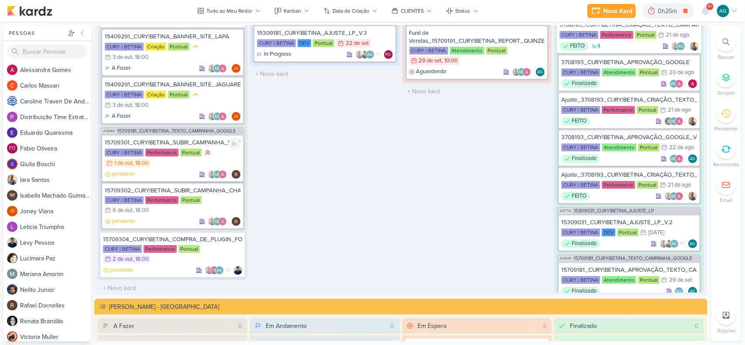
click at [172, 140] on div "15709301_CURY|BETINA_SUBIR_CAMPANHA_BARRA_FUNDA" at bounding box center [173, 143] width 136 height 8
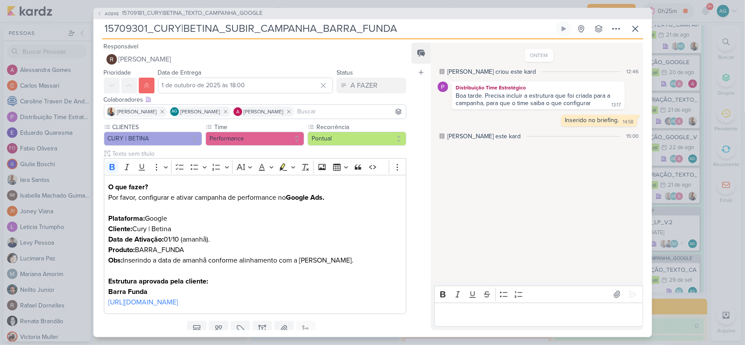
click at [461, 317] on p "Editor editing area: main" at bounding box center [539, 315] width 200 height 10
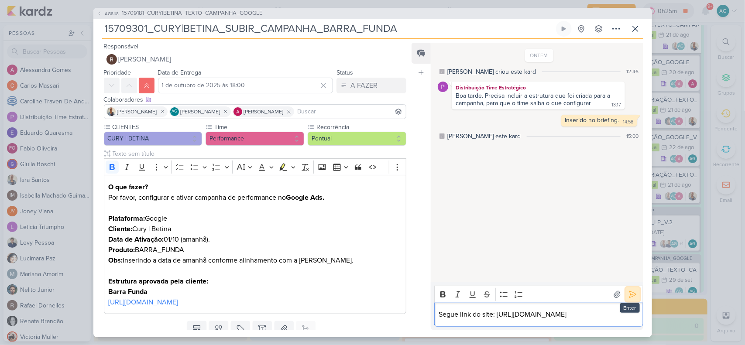
click at [630, 292] on icon at bounding box center [633, 294] width 9 height 9
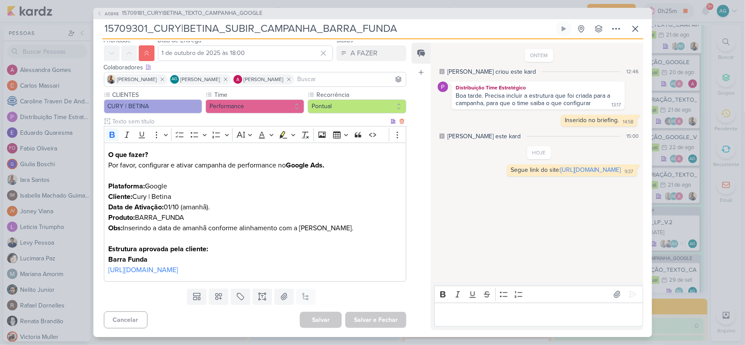
scroll to position [43, 0]
click at [234, 273] on p "https://docs.google.com/spreadsheets/d/1g2KxiPVic3OWHA_PMBqZblwWSe5MZaR4wZPDfky…" at bounding box center [254, 270] width 293 height 10
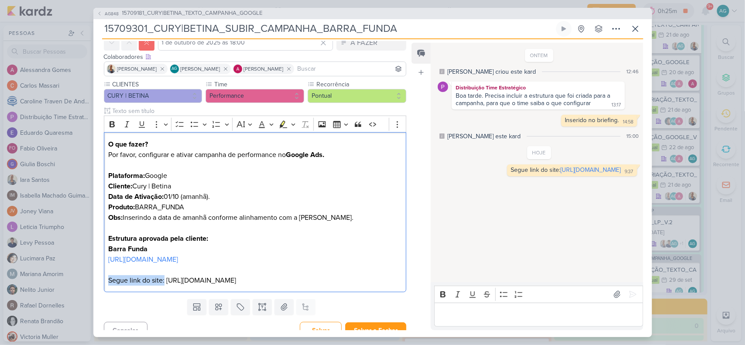
drag, startPoint x: 165, startPoint y: 293, endPoint x: 90, endPoint y: 289, distance: 75.7
click at [90, 289] on div "AG848 15709181_CURY|BETINA_TEXTO_CAMPANHA_GOOGLE 15709301_CURY|BETINA_SUBIR_CAM…" at bounding box center [372, 172] width 745 height 345
click at [114, 121] on icon "Editor toolbar" at bounding box center [112, 124] width 5 height 6
click at [305, 286] on p "https://docs.google.com/spreadsheets/d/1g2KxiPVic3OWHA_PMBqZblwWSe5MZaR4wZPDfky…" at bounding box center [254, 270] width 293 height 31
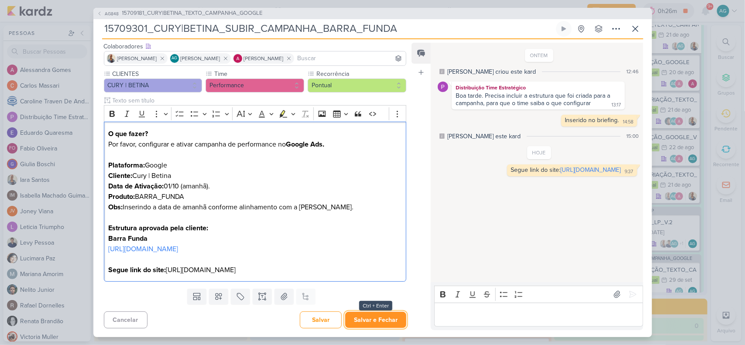
click at [372, 320] on button "Salvar e Fechar" at bounding box center [375, 320] width 61 height 16
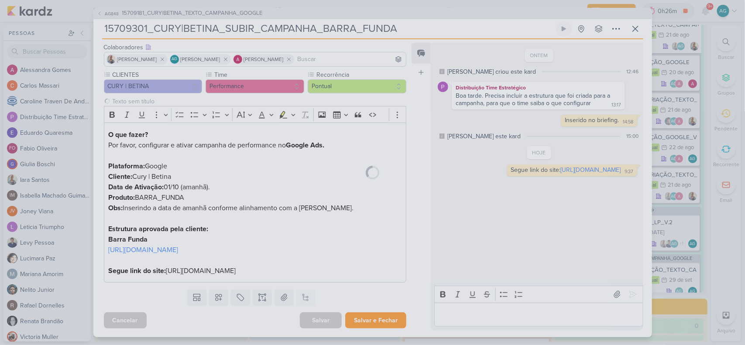
scroll to position [63, 0]
